Goal: Transaction & Acquisition: Purchase product/service

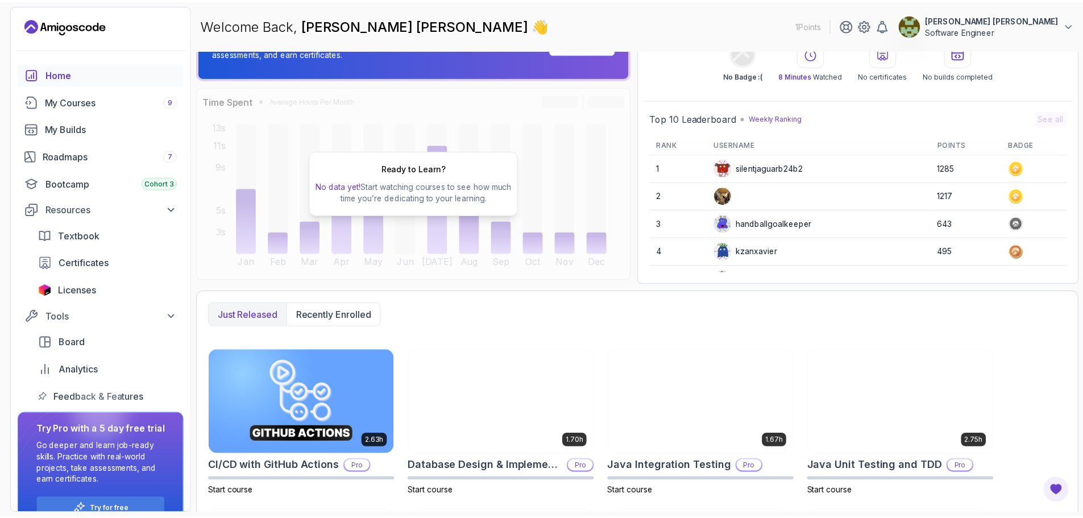
scroll to position [211, 0]
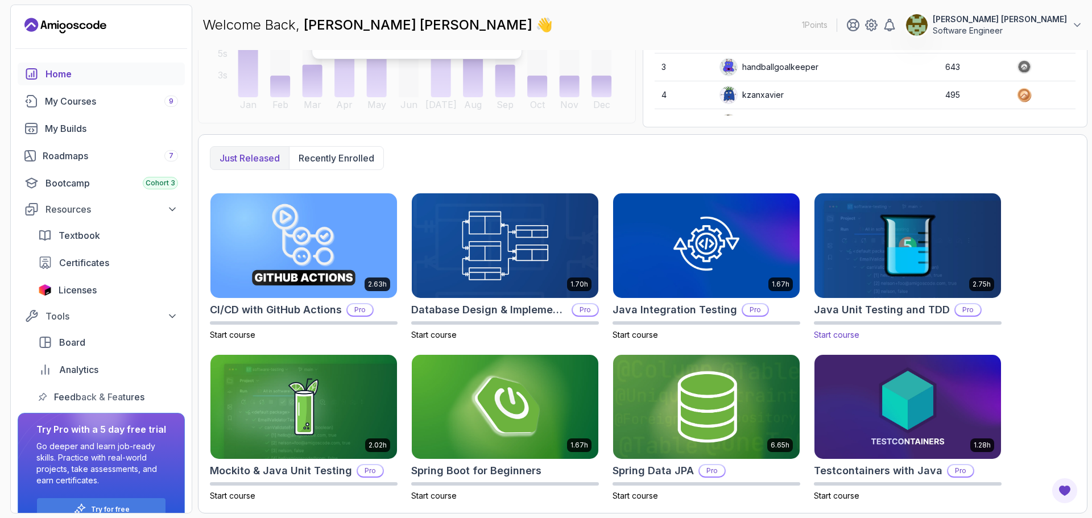
click at [961, 304] on p "Pro" at bounding box center [967, 309] width 25 height 11
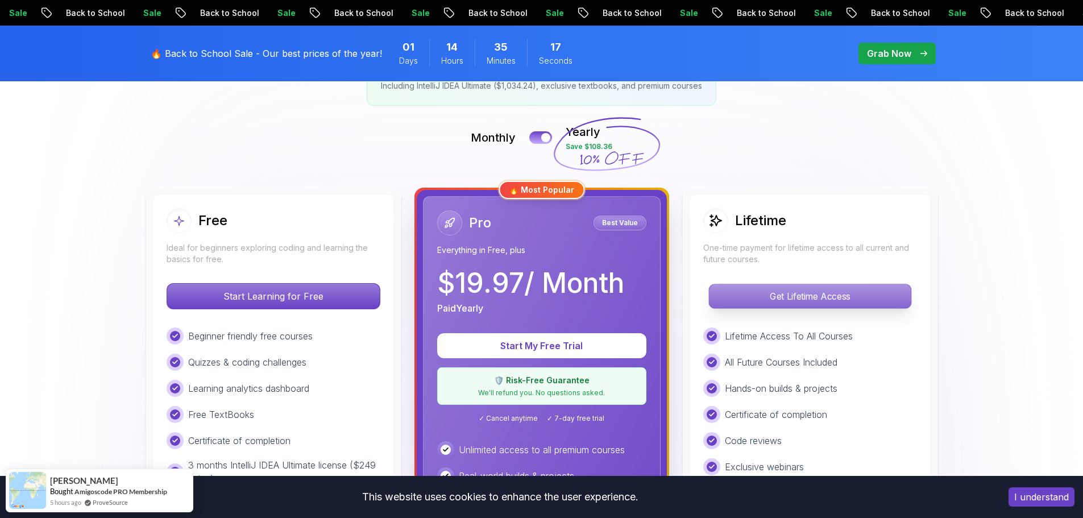
scroll to position [227, 0]
click at [810, 301] on p "Get Lifetime Access" at bounding box center [810, 297] width 202 height 24
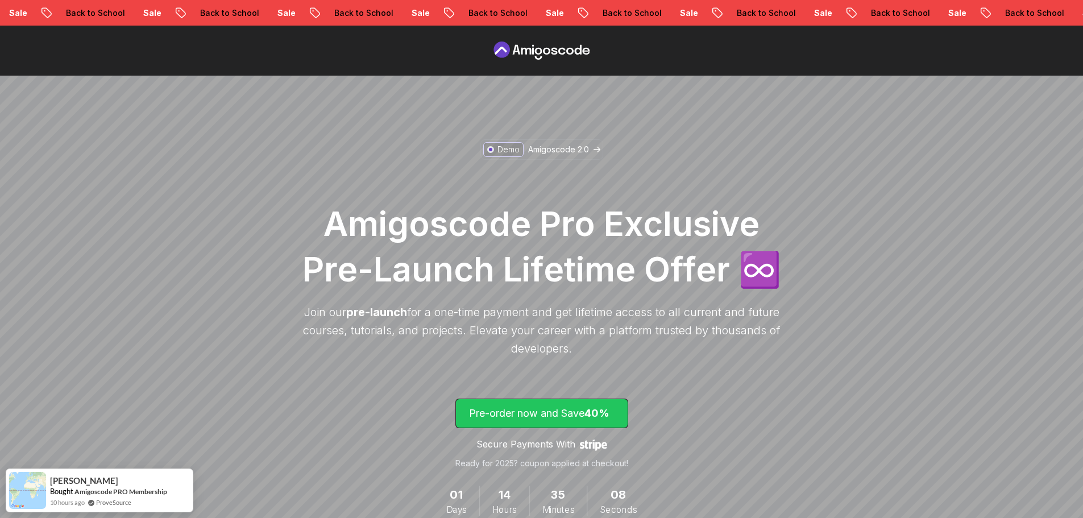
click at [550, 417] on p "Pre-order now and Save 40%" at bounding box center [542, 413] width 146 height 16
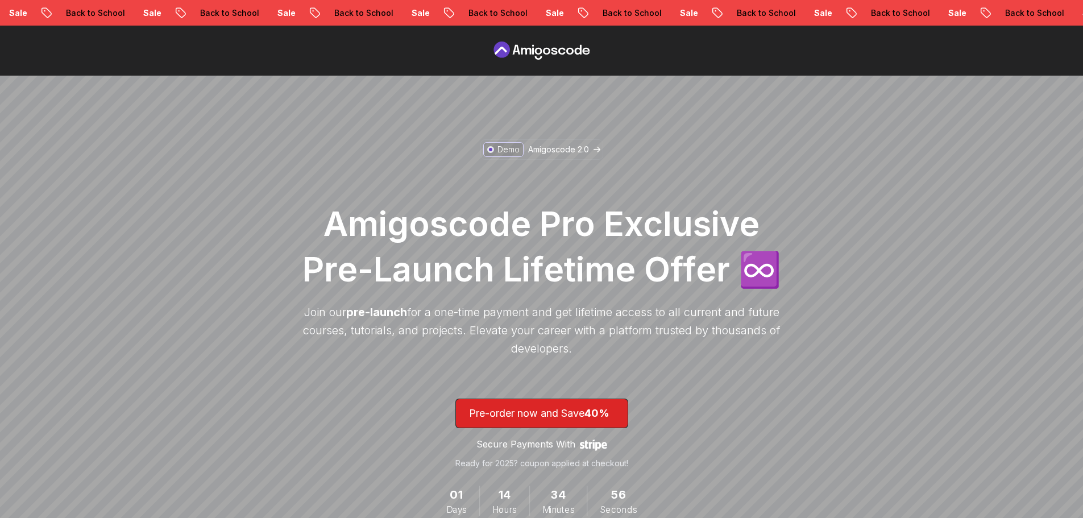
click at [529, 44] on icon at bounding box center [542, 51] width 102 height 18
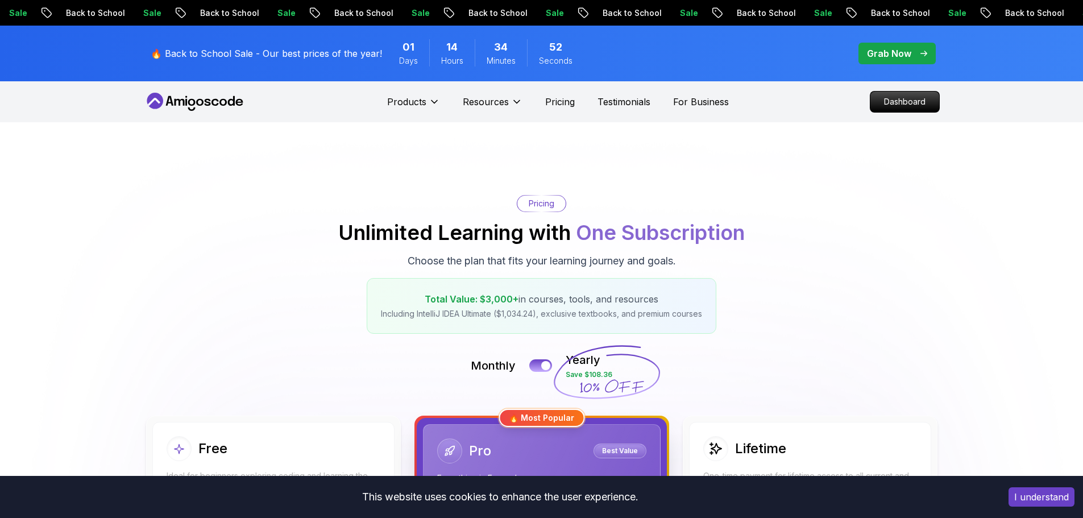
scroll to position [227, 0]
